Goal: Task Accomplishment & Management: Use online tool/utility

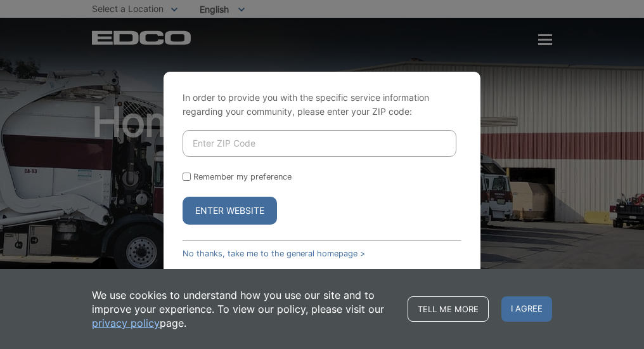
drag, startPoint x: 192, startPoint y: 141, endPoint x: 186, endPoint y: 146, distance: 7.6
click at [190, 141] on input "Enter ZIP Code" at bounding box center [320, 143] width 274 height 27
type input "0"
type input "91901"
drag, startPoint x: 185, startPoint y: 175, endPoint x: 224, endPoint y: 198, distance: 45.2
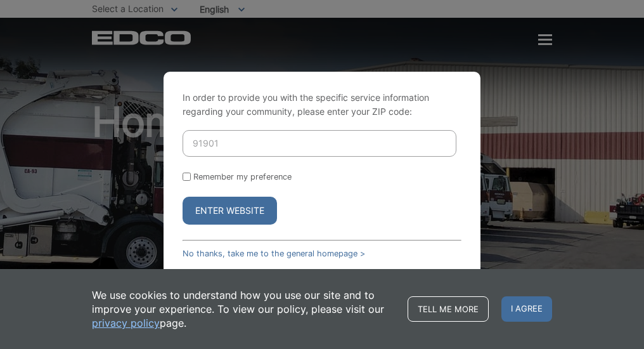
click at [187, 178] on input "Remember my preference" at bounding box center [187, 176] width 8 height 8
checkbox input "true"
click at [251, 217] on button "Enter Website" at bounding box center [230, 211] width 94 height 28
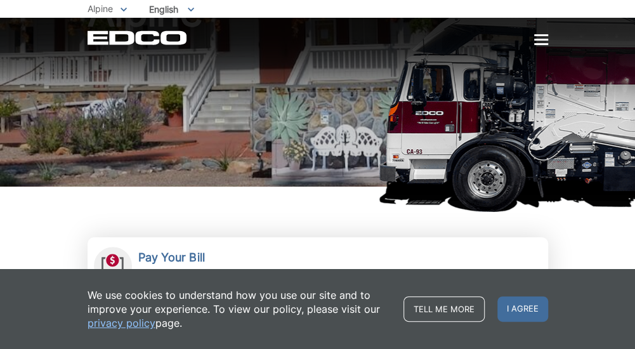
scroll to position [254, 0]
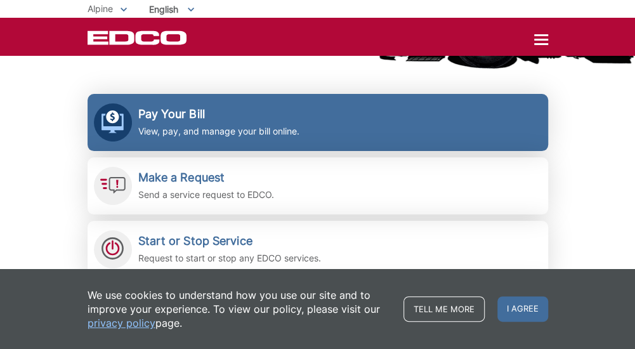
click at [289, 114] on h2 "Pay Your Bill" at bounding box center [218, 114] width 161 height 14
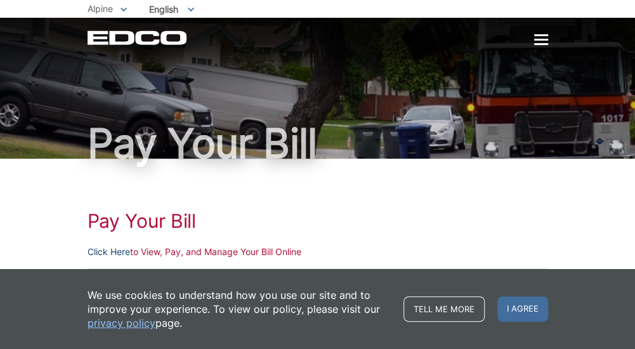
click at [101, 250] on link "Click Here" at bounding box center [109, 252] width 42 height 14
